Goal: Task Accomplishment & Management: Manage account settings

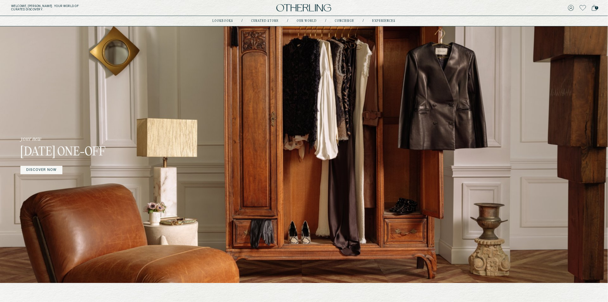
click at [181, 6] on h5 "Welcome, [PERSON_NAME] . Your world of curated discovery." at bounding box center [99, 7] width 176 height 7
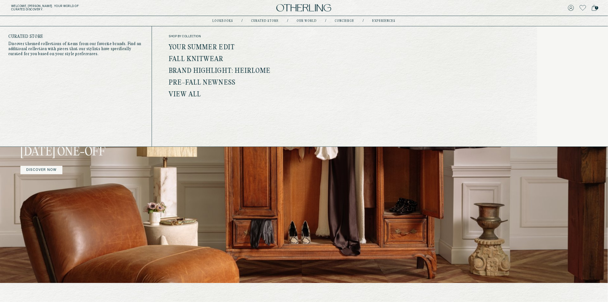
click at [264, 21] on link "Curated store" at bounding box center [265, 21] width 28 height 3
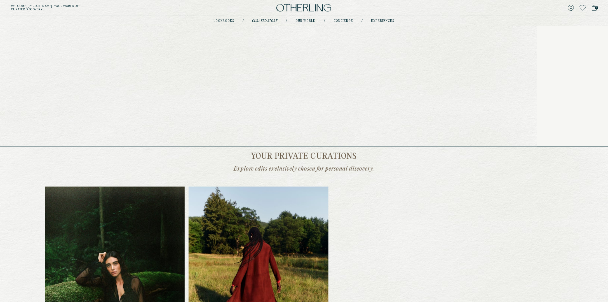
click at [226, 21] on link "lookbooks" at bounding box center [224, 21] width 21 height 3
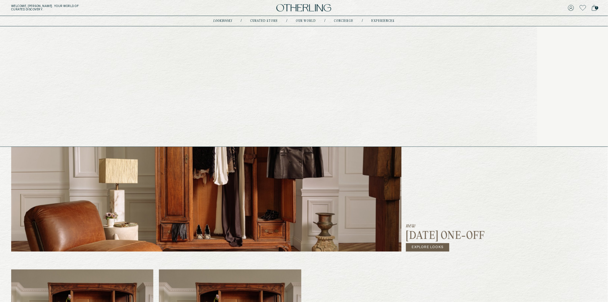
click at [338, 22] on link "concierge" at bounding box center [344, 21] width 20 height 3
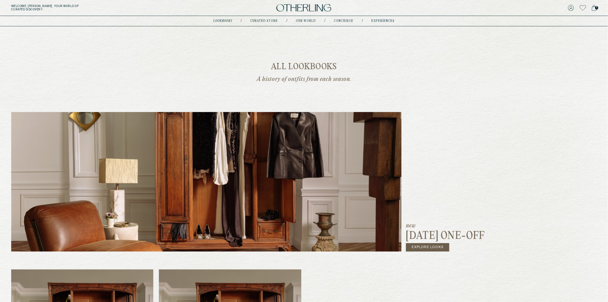
click at [338, 22] on link "concierge" at bounding box center [344, 21] width 20 height 3
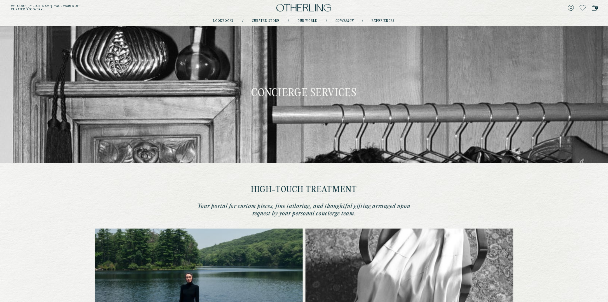
type input "********"
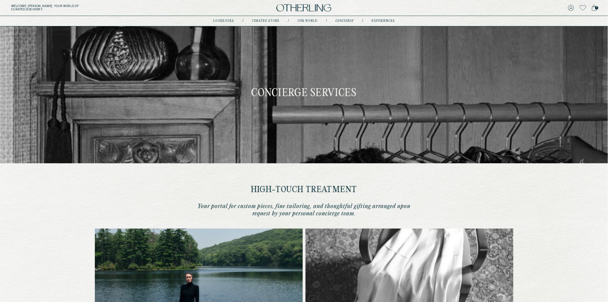
type input "**********"
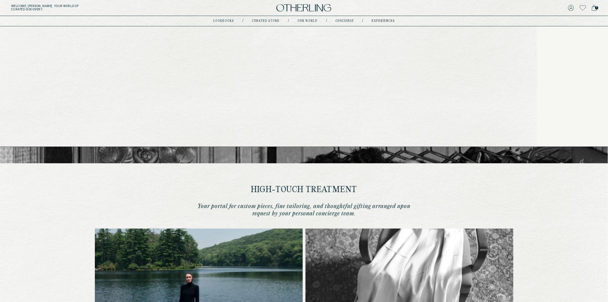
click at [379, 20] on link "experiences" at bounding box center [383, 21] width 23 height 3
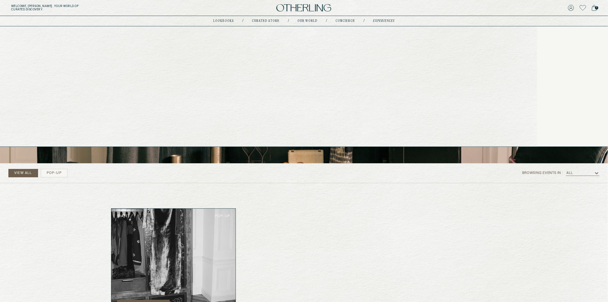
click at [229, 20] on link "lookbooks" at bounding box center [224, 21] width 21 height 3
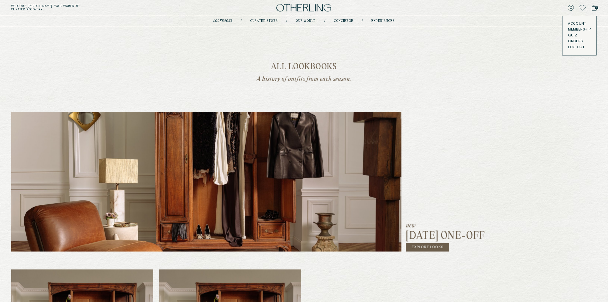
click at [571, 9] on icon at bounding box center [571, 8] width 6 height 6
click at [430, 245] on link "Explore Looks" at bounding box center [427, 247] width 43 height 8
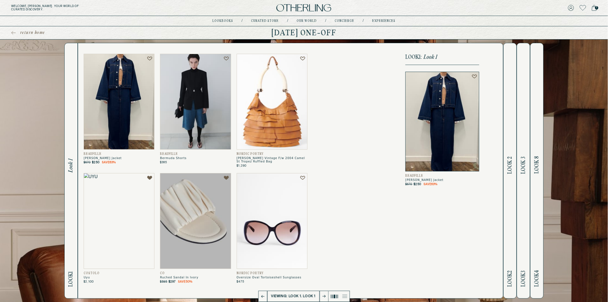
click at [34, 32] on span "return home" at bounding box center [32, 33] width 25 height 6
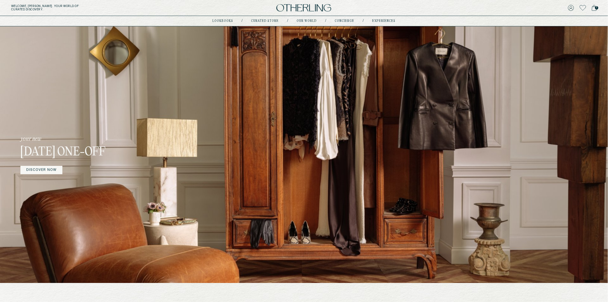
click at [41, 186] on div "your new [DATE] One-off DISCOVER NOW" at bounding box center [94, 154] width 148 height 256
click at [48, 171] on link "DISCOVER NOW" at bounding box center [41, 170] width 42 height 8
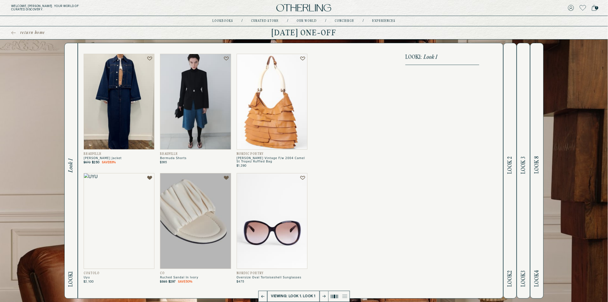
click at [261, 121] on img at bounding box center [272, 102] width 71 height 96
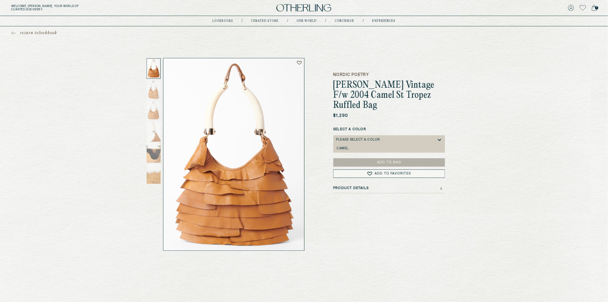
click at [440, 137] on icon at bounding box center [440, 140] width 6 height 6
click at [441, 188] on icon at bounding box center [442, 188] width 2 height 1
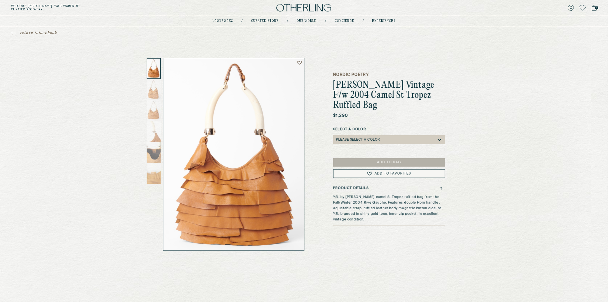
click at [13, 33] on icon at bounding box center [14, 33] width 4 height 0
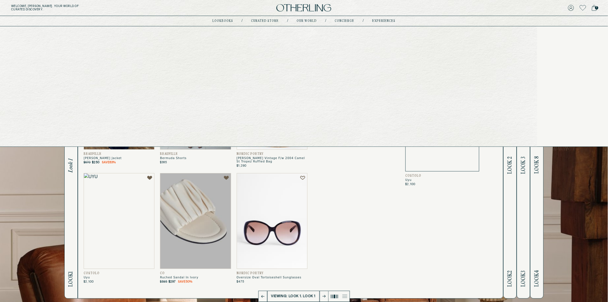
click at [383, 20] on link "experiences" at bounding box center [384, 21] width 23 height 3
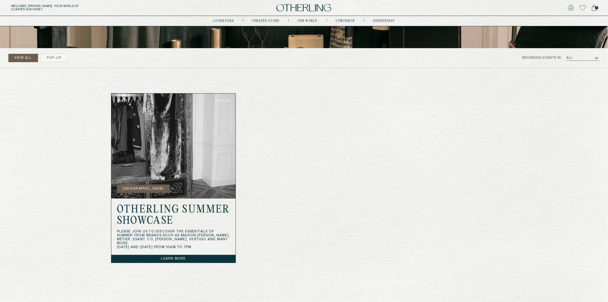
scroll to position [116, 0]
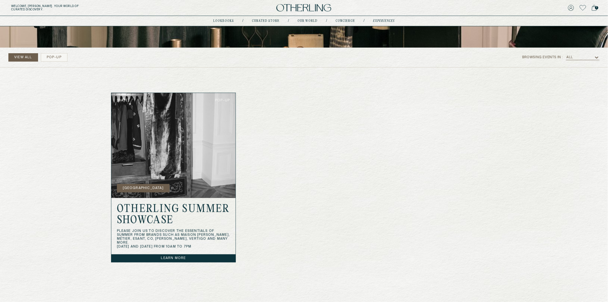
click at [175, 259] on link "Learn more" at bounding box center [173, 258] width 125 height 8
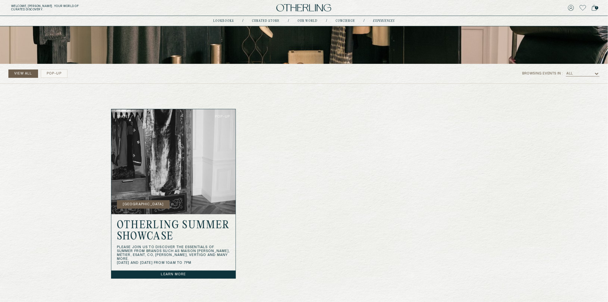
scroll to position [101, 0]
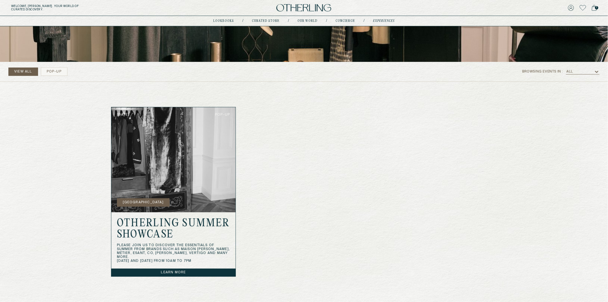
click at [149, 195] on img at bounding box center [173, 159] width 125 height 105
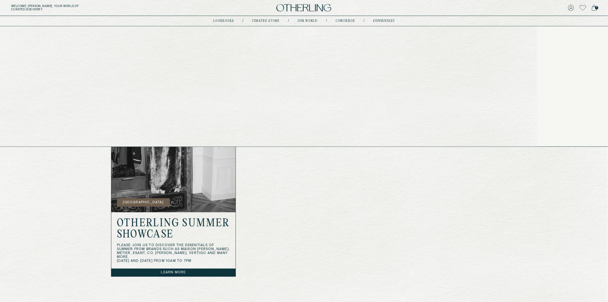
click at [262, 21] on link "Curated store" at bounding box center [266, 21] width 28 height 3
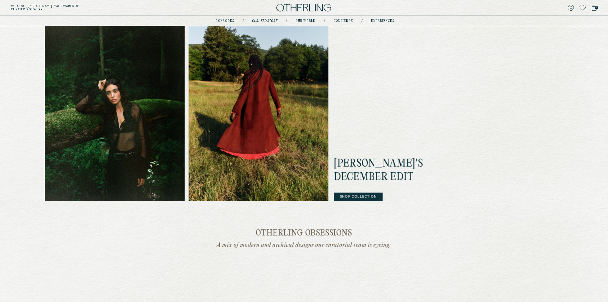
scroll to position [174, 0]
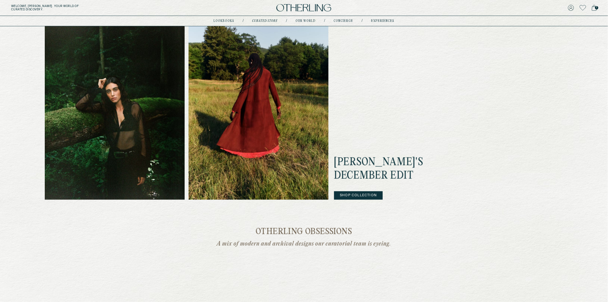
click at [363, 194] on button "Shop Collection" at bounding box center [358, 195] width 49 height 8
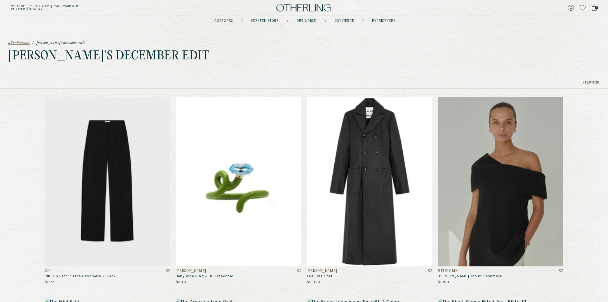
click at [118, 196] on img at bounding box center [107, 181] width 125 height 169
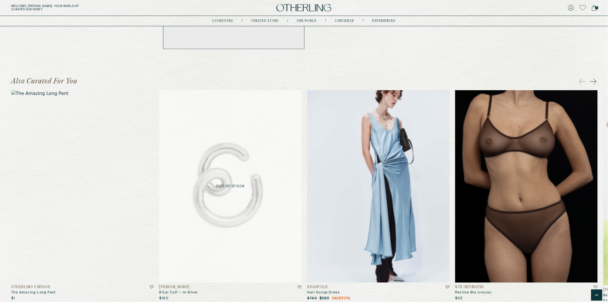
scroll to position [188, 0]
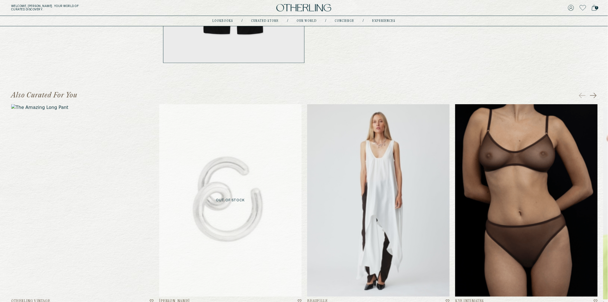
click at [411, 178] on img at bounding box center [378, 200] width 142 height 192
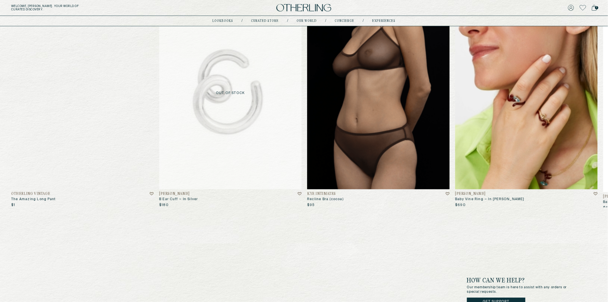
scroll to position [297, 0]
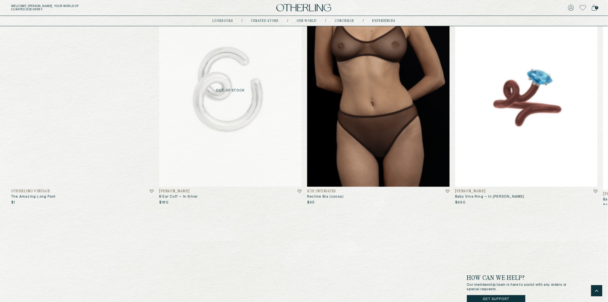
click at [503, 126] on img at bounding box center [526, 90] width 142 height 192
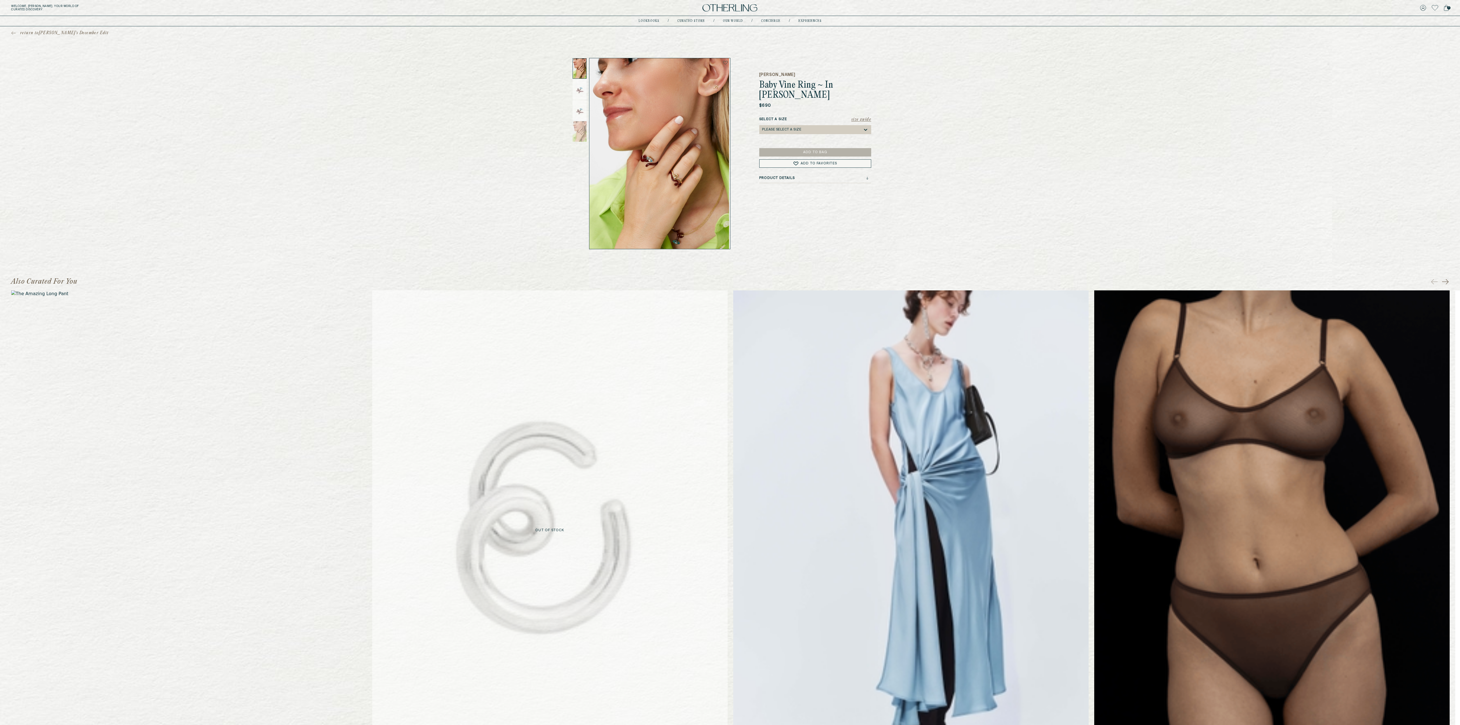
click at [179, 301] on img at bounding box center [188, 530] width 355 height 480
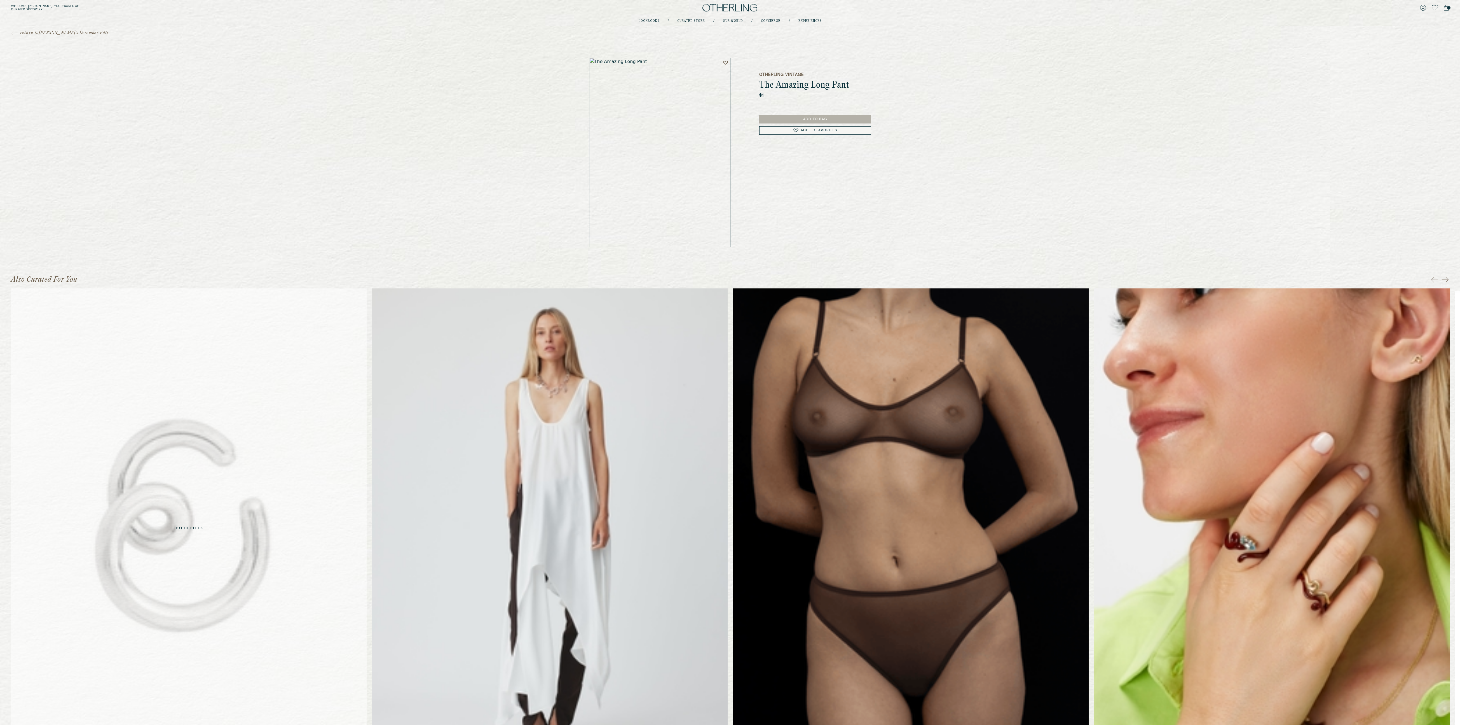
click at [608, 301] on img at bounding box center [549, 528] width 355 height 480
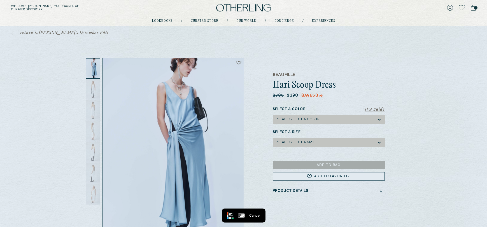
click at [6, 52] on div "return to [PERSON_NAME]'s December Edit Beaufille Hari Scoop Dress $785 $390 Sa…" at bounding box center [243, 138] width 487 height 224
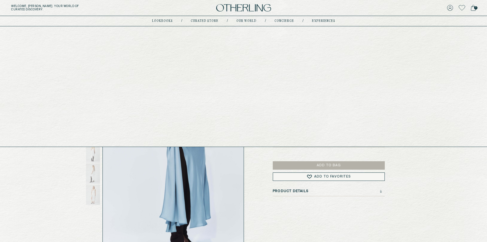
click at [282, 20] on link "concierge" at bounding box center [284, 21] width 20 height 3
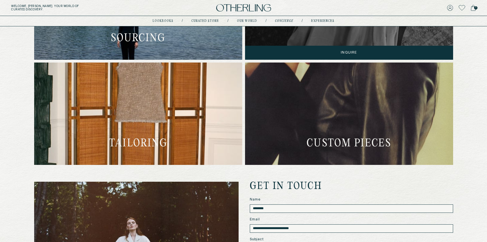
scroll to position [276, 0]
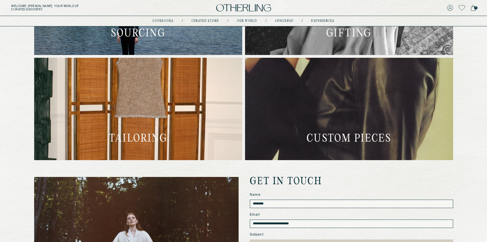
click at [18, 172] on div "**********" at bounding box center [243, 40] width 487 height 578
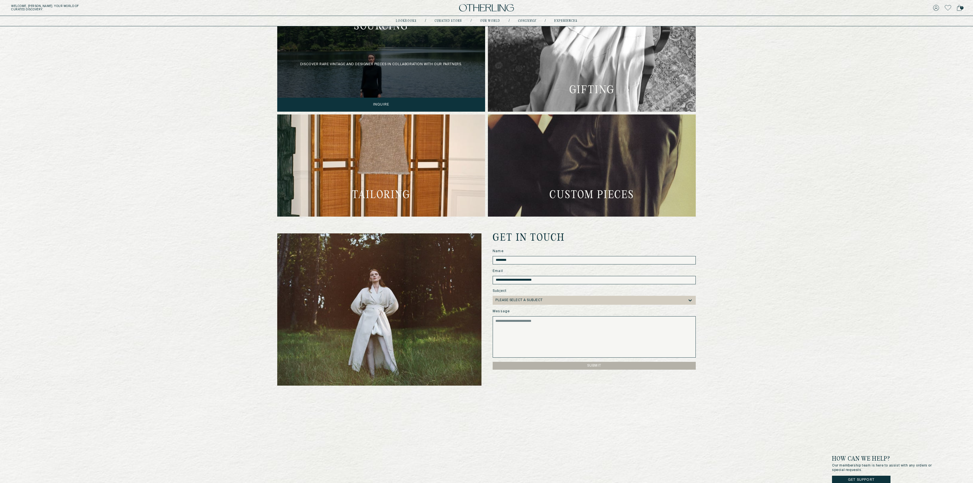
scroll to position [222, 0]
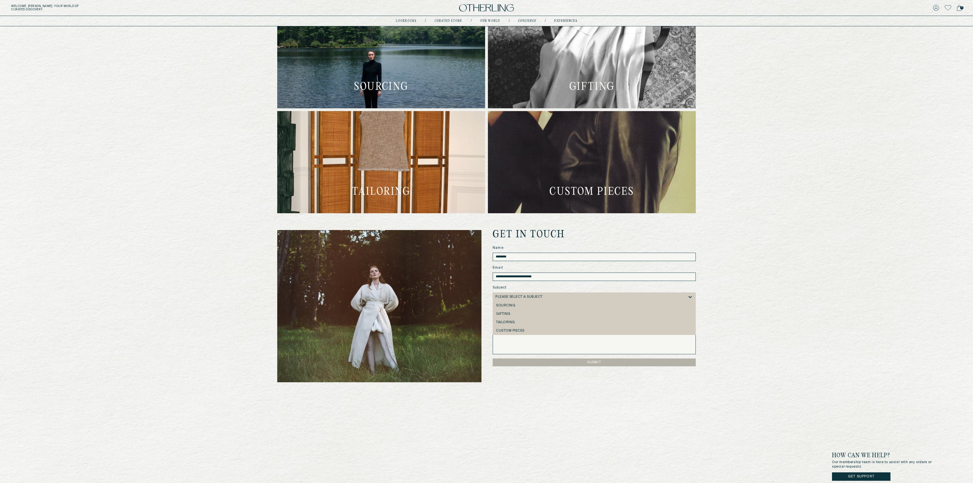
click at [608, 297] on div at bounding box center [615, 297] width 145 height 4
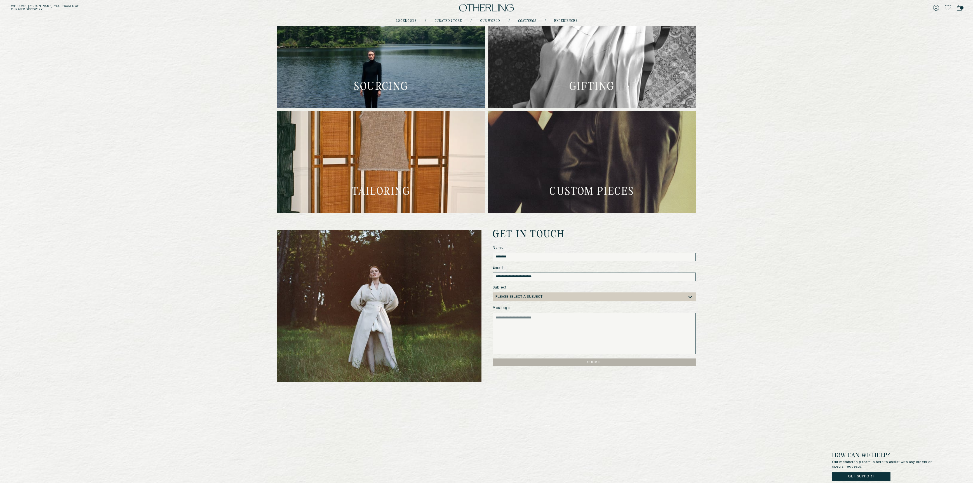
click at [608, 300] on div "**********" at bounding box center [486, 93] width 973 height 578
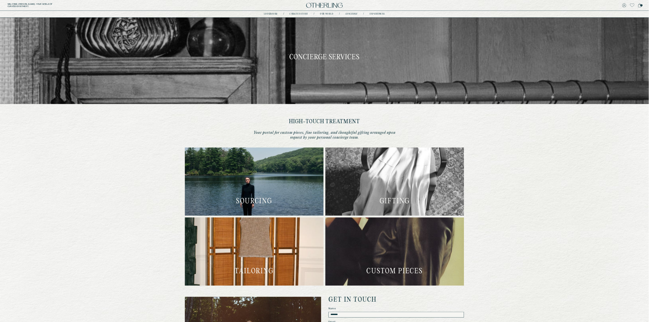
scroll to position [0, 0]
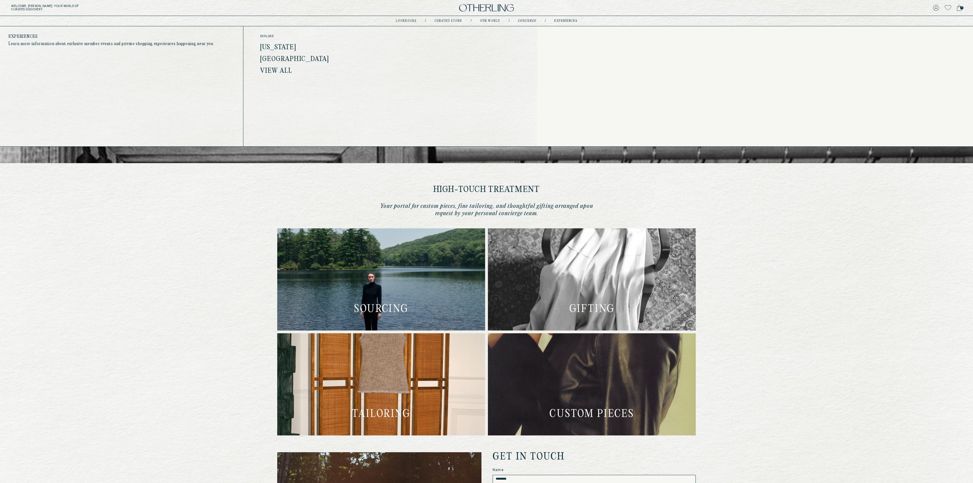
click at [560, 20] on link "experiences" at bounding box center [565, 21] width 23 height 3
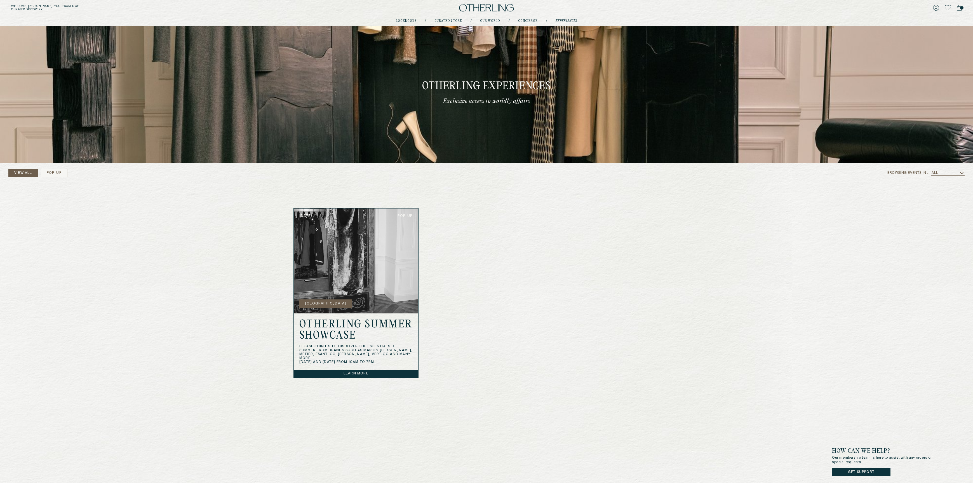
click at [360, 301] on h2 "Otherling Summer Showcase" at bounding box center [355, 330] width 113 height 23
click at [362, 271] on img at bounding box center [356, 261] width 125 height 105
click at [347, 301] on link "Learn more" at bounding box center [356, 374] width 125 height 8
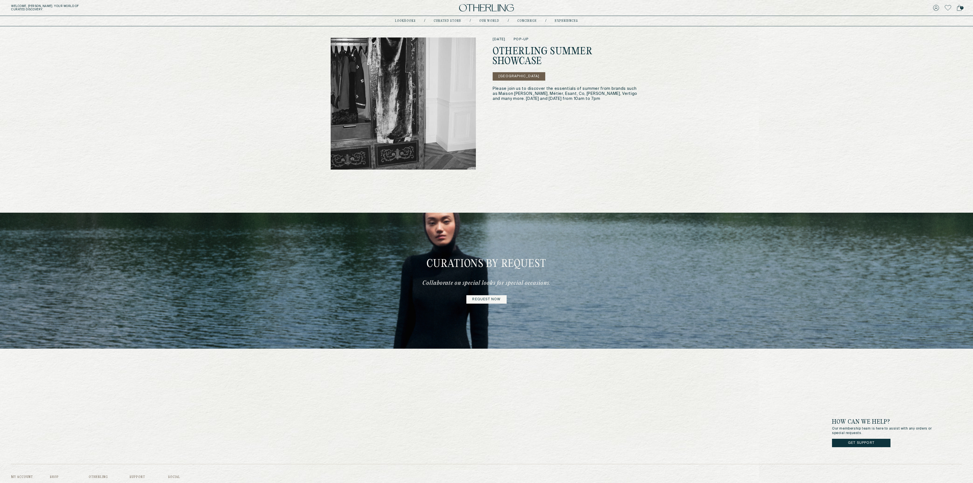
click at [548, 155] on div "[DATE] pop-up Otherling Summer Showcase [GEOGRAPHIC_DATA] Please join us to dis…" at bounding box center [568, 104] width 150 height 132
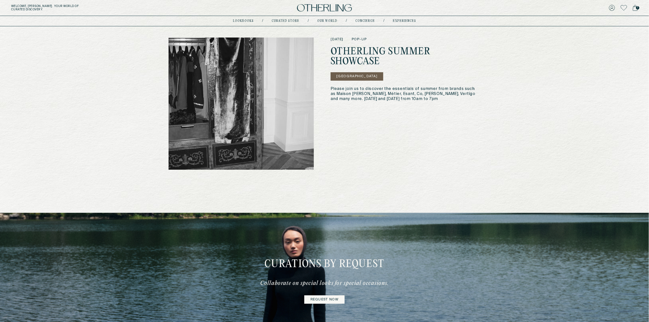
click at [463, 155] on div "[DATE] pop-up Otherling Summer Showcase [GEOGRAPHIC_DATA] Please join us to dis…" at bounding box center [406, 104] width 150 height 132
click at [360, 77] on button "[GEOGRAPHIC_DATA]" at bounding box center [357, 76] width 53 height 8
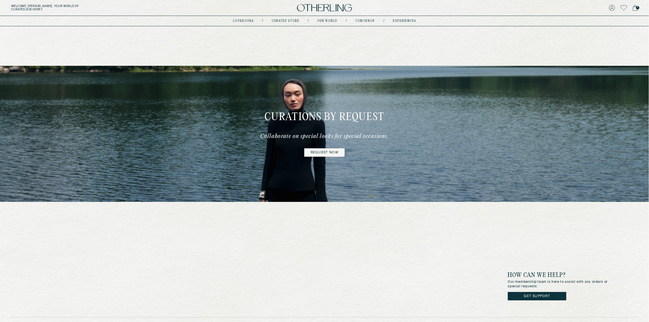
scroll to position [152, 0]
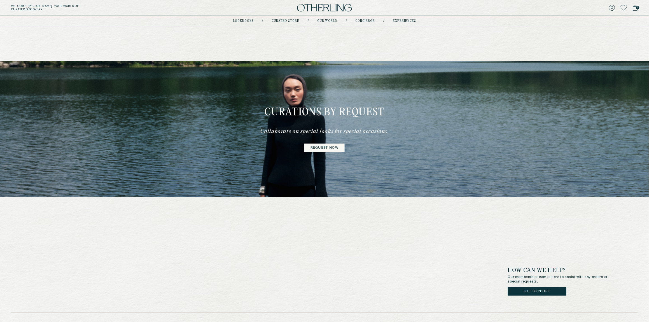
click at [321, 145] on link "Request now" at bounding box center [324, 148] width 40 height 8
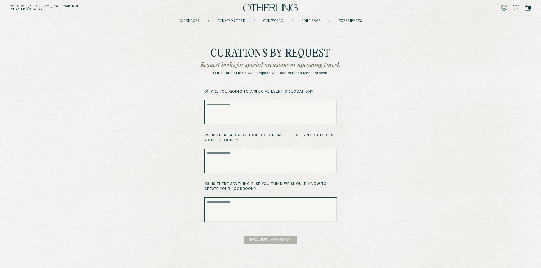
click at [266, 112] on textarea at bounding box center [270, 112] width 132 height 25
type textarea "**********"
type textarea "*********"
type textarea "**********"
click at [267, 240] on button "Request Lookbook" at bounding box center [270, 240] width 53 height 8
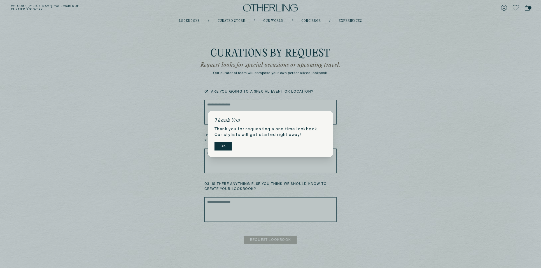
click at [221, 147] on button "OK" at bounding box center [222, 146] width 17 height 8
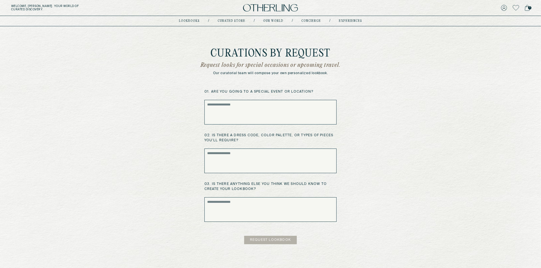
click at [517, 8] on icon at bounding box center [515, 8] width 6 height 6
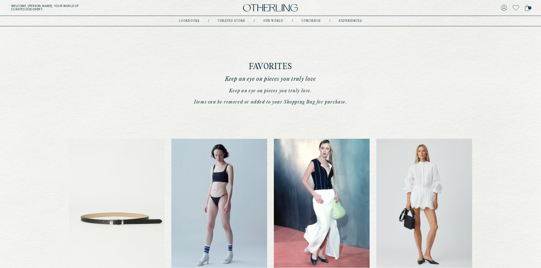
click at [530, 8] on span "1" at bounding box center [529, 7] width 3 height 3
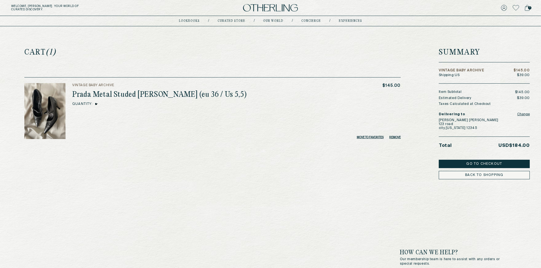
click at [394, 138] on button "Remove" at bounding box center [394, 137] width 11 height 3
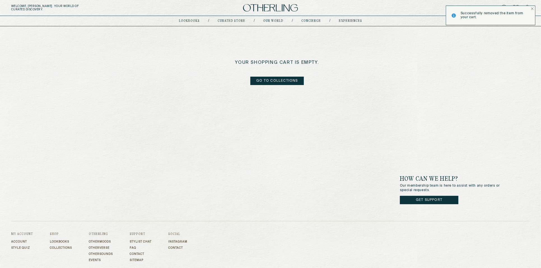
click at [532, 10] on icon "Notifications Alt+T" at bounding box center [532, 8] width 3 height 3
click at [437, 198] on link "Get Support" at bounding box center [429, 200] width 58 height 8
click at [280, 82] on link "go to collections" at bounding box center [276, 81] width 53 height 8
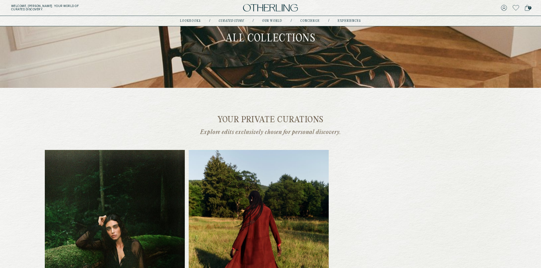
scroll to position [44, 0]
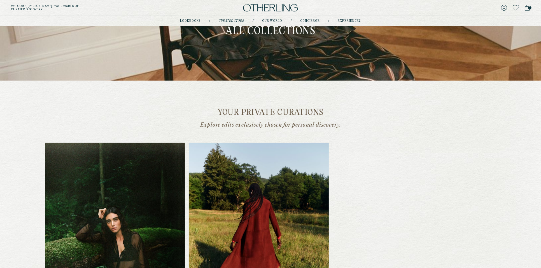
click at [268, 206] on img at bounding box center [259, 236] width 140 height 187
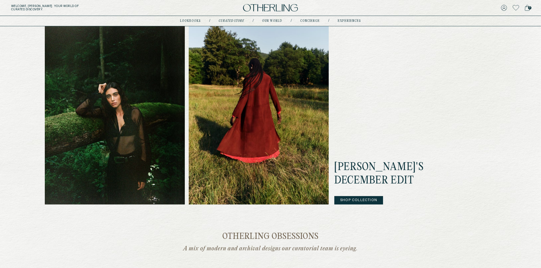
scroll to position [175, 0]
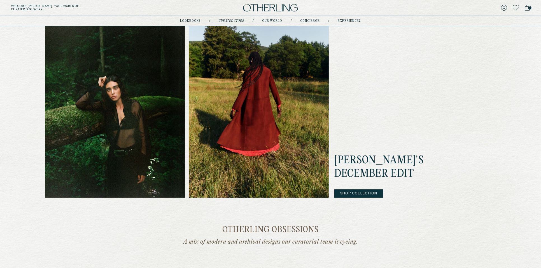
click at [347, 194] on button "Shop Collection" at bounding box center [358, 193] width 49 height 8
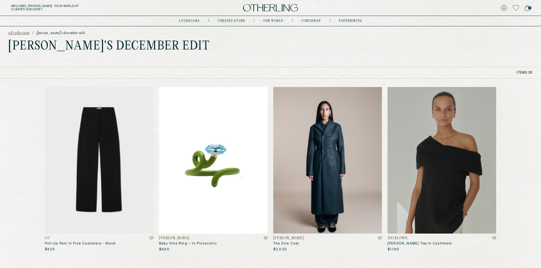
scroll to position [13, 0]
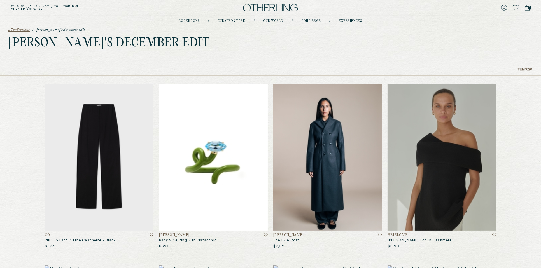
click at [338, 192] on img at bounding box center [327, 157] width 109 height 147
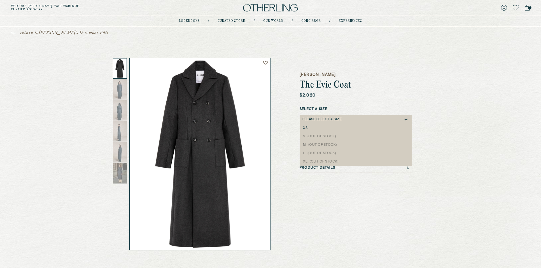
click at [354, 119] on div "Please select a SIZE" at bounding box center [352, 119] width 101 height 9
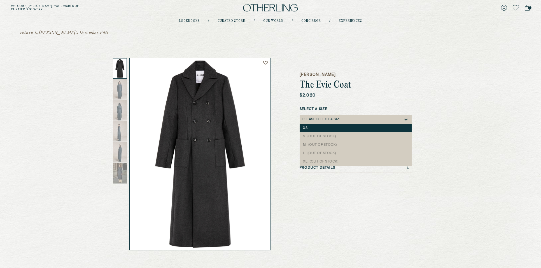
click at [342, 125] on div "XS" at bounding box center [355, 128] width 112 height 8
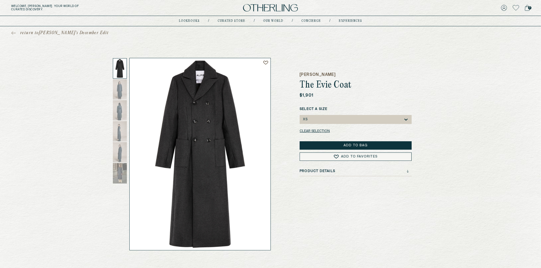
click at [350, 144] on button "Add to Bag" at bounding box center [355, 145] width 112 height 8
click at [408, 172] on icon at bounding box center [407, 171] width 2 height 3
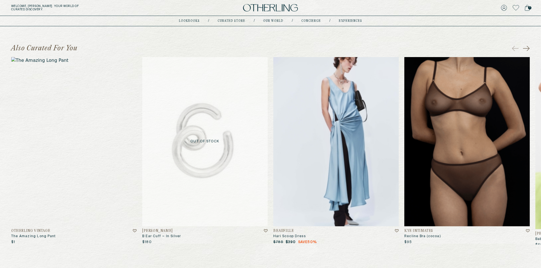
scroll to position [234, 0]
click at [527, 48] on icon at bounding box center [526, 49] width 7 height 6
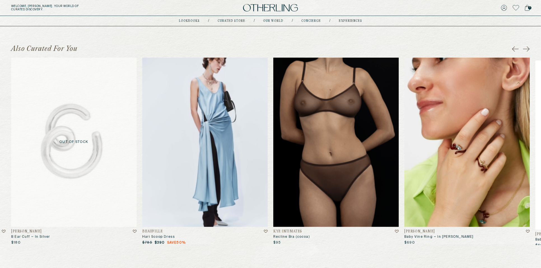
click at [527, 48] on icon at bounding box center [526, 49] width 7 height 6
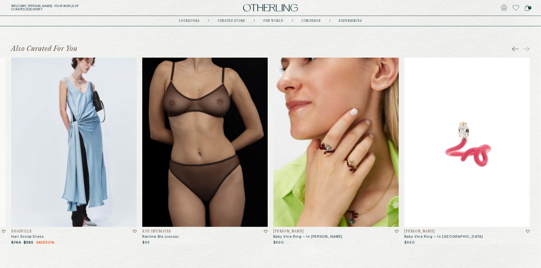
click at [515, 48] on icon at bounding box center [515, 49] width 7 height 6
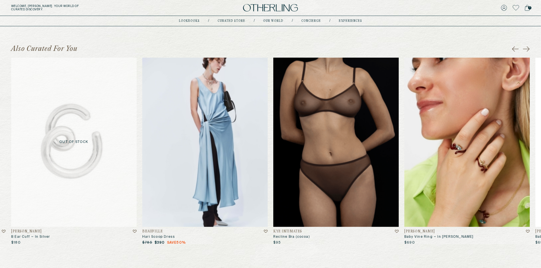
click at [515, 48] on icon at bounding box center [515, 49] width 7 height 6
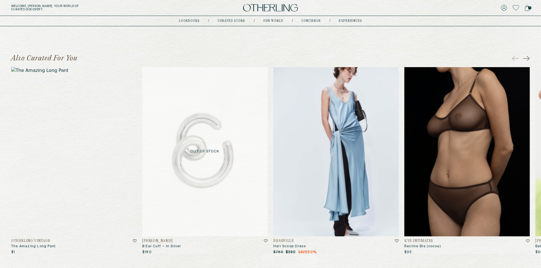
scroll to position [224, 0]
click at [509, 149] on img at bounding box center [466, 151] width 125 height 169
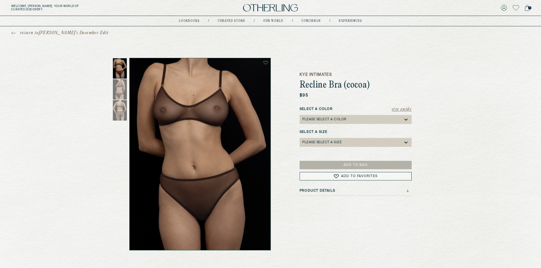
click at [406, 110] on button "Size Guide" at bounding box center [402, 110] width 20 height 6
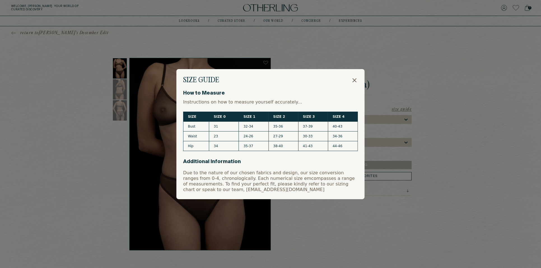
scroll to position [0, 0]
click at [355, 81] on icon at bounding box center [354, 80] width 3 height 3
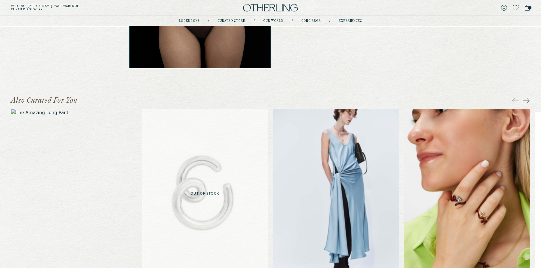
scroll to position [192, 0]
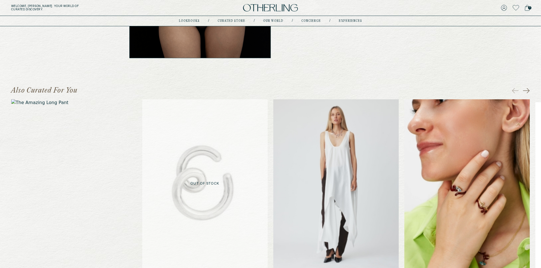
click at [339, 159] on img at bounding box center [335, 183] width 125 height 169
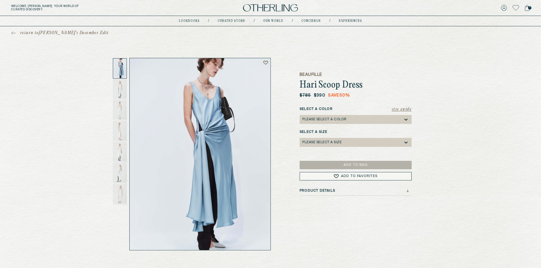
click at [402, 109] on button "Size Guide" at bounding box center [402, 110] width 20 height 6
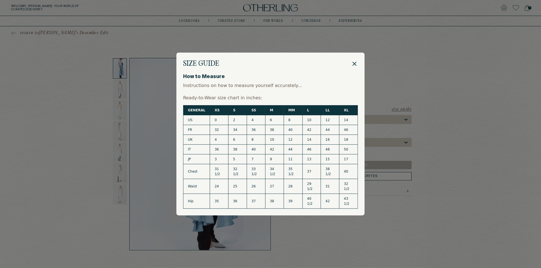
click at [353, 61] on icon at bounding box center [354, 63] width 7 height 7
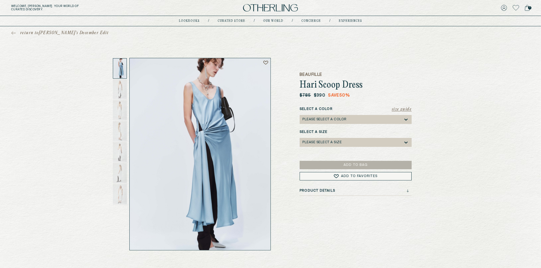
click at [430, 94] on div "return to [PERSON_NAME]'s December Edit Beaufille Hari Scoop Dress $785 $390 Sa…" at bounding box center [270, 138] width 541 height 224
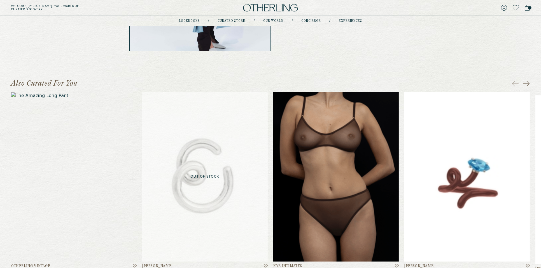
scroll to position [205, 0]
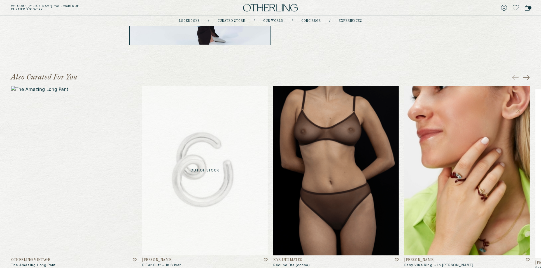
click at [527, 76] on icon at bounding box center [526, 77] width 7 height 6
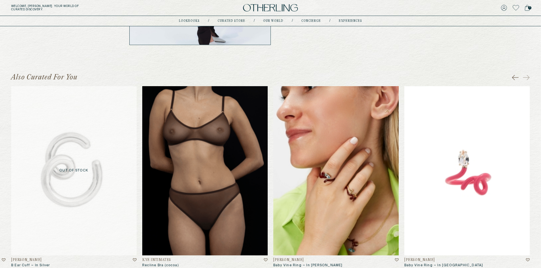
click at [511, 80] on div "Also Curated For You" at bounding box center [270, 77] width 518 height 9
click at [514, 79] on icon at bounding box center [513, 77] width 3 height 5
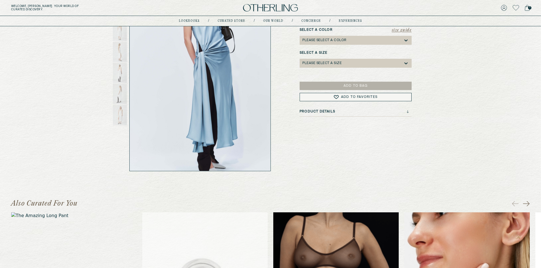
scroll to position [0, 0]
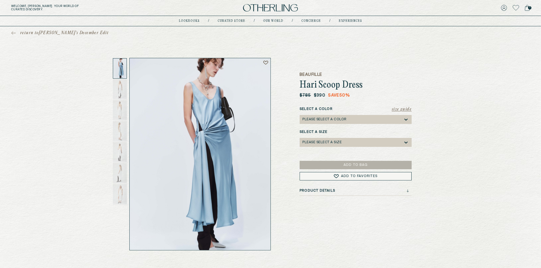
click at [377, 179] on button "Add to Favorites" at bounding box center [355, 176] width 112 height 8
click at [364, 120] on div "Please select a Color" at bounding box center [352, 119] width 101 height 9
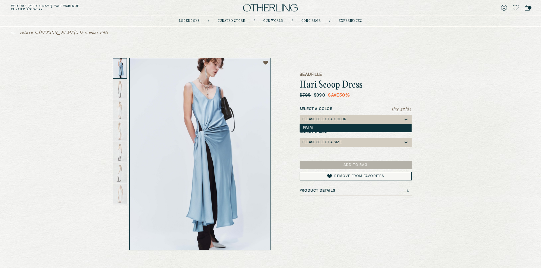
click at [360, 126] on div "Pearl" at bounding box center [355, 128] width 105 height 4
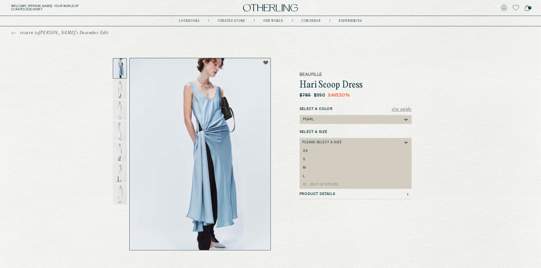
click at [360, 145] on div "Please select a Size" at bounding box center [352, 142] width 101 height 9
click at [359, 155] on div "S" at bounding box center [355, 159] width 112 height 8
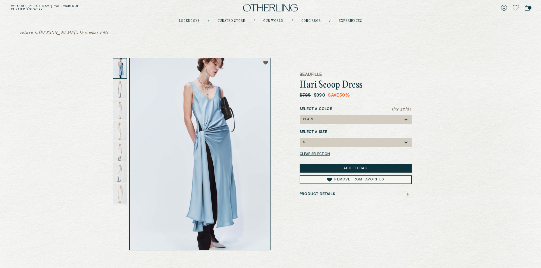
click at [528, 8] on span "1" at bounding box center [529, 7] width 3 height 3
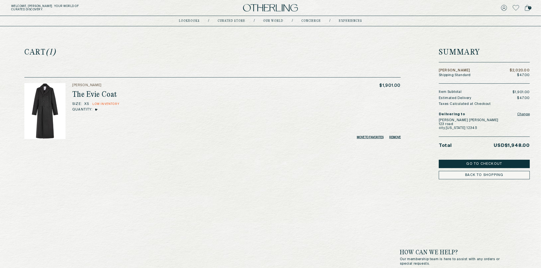
click at [397, 138] on button "Remove" at bounding box center [394, 137] width 11 height 3
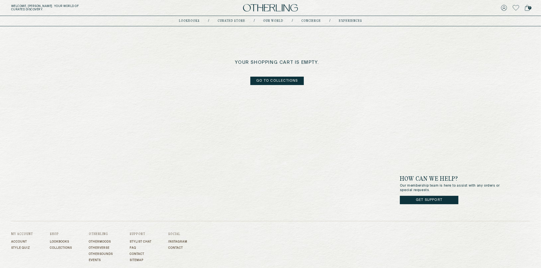
click at [259, 4] on div "Welcome, Amy . Your world of curated discovery. 0" at bounding box center [270, 8] width 541 height 16
click at [259, 8] on img at bounding box center [270, 8] width 55 height 8
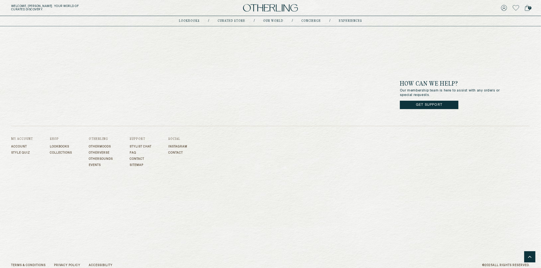
scroll to position [1915, 0]
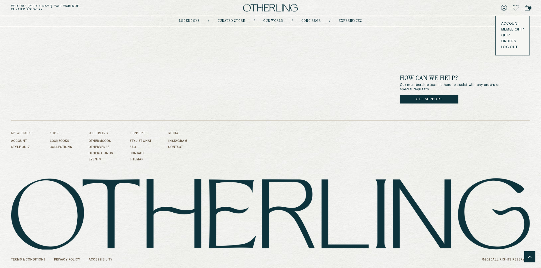
click at [503, 23] on link "Account" at bounding box center [512, 24] width 23 height 4
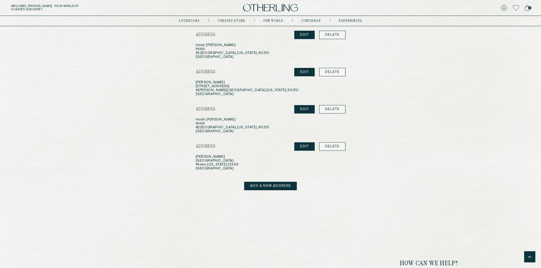
scroll to position [645, 0]
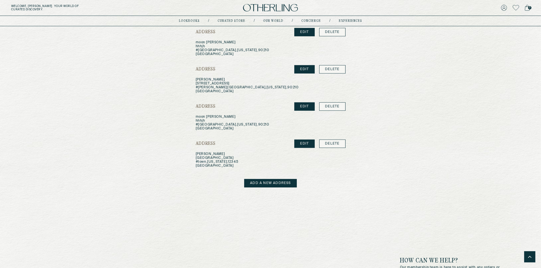
click at [281, 184] on link "Add a new address" at bounding box center [270, 183] width 52 height 8
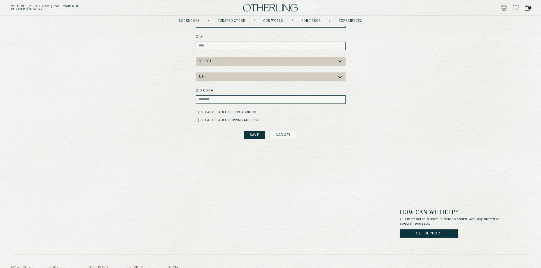
scroll to position [160, 0]
